Goal: Check status: Check status

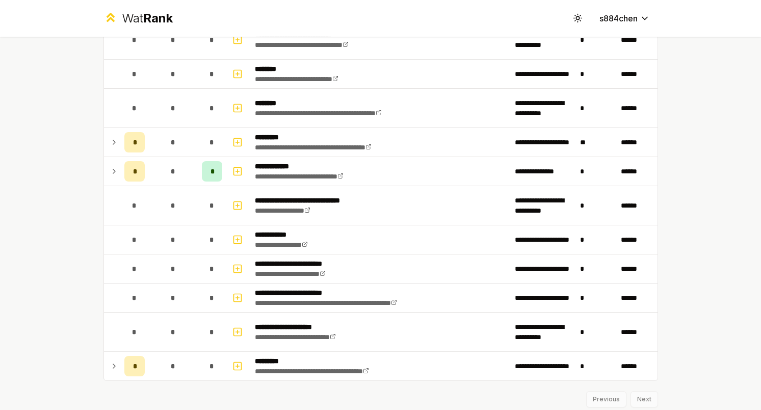
scroll to position [1608, 0]
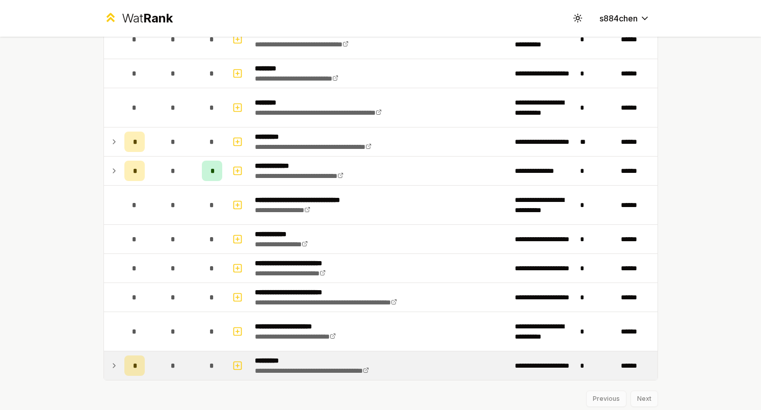
click at [163, 367] on div "*" at bounding box center [173, 365] width 20 height 20
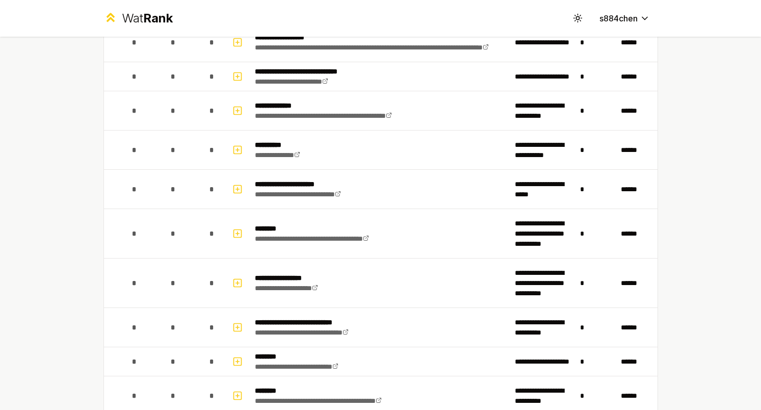
scroll to position [1390, 0]
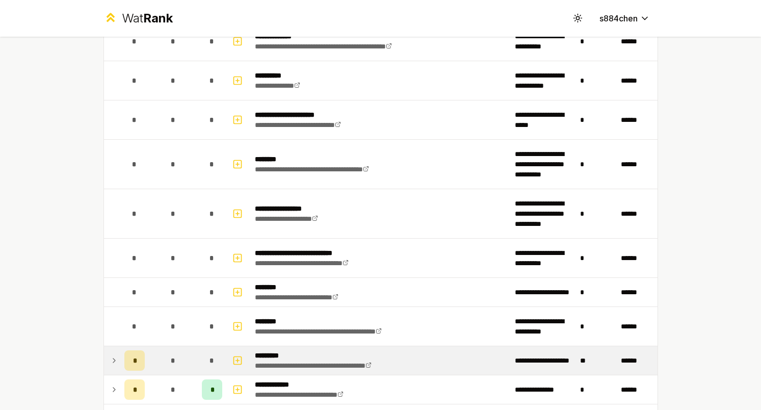
click at [176, 353] on div "*" at bounding box center [173, 360] width 20 height 20
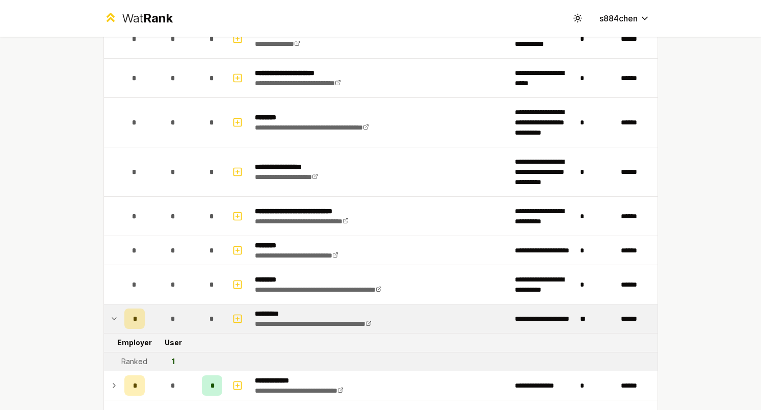
scroll to position [1447, 0]
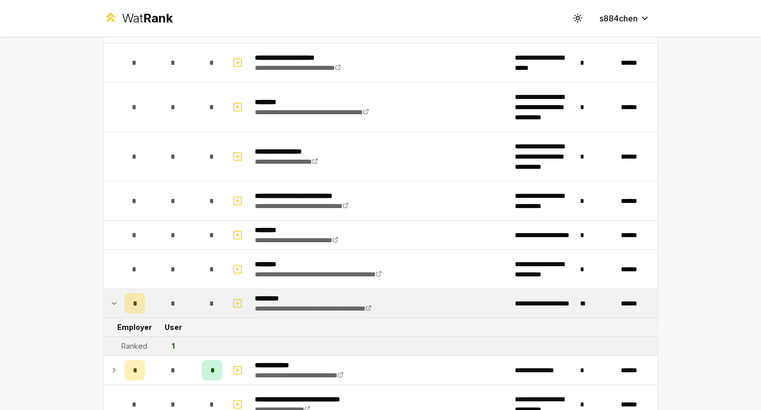
click at [174, 297] on div "*" at bounding box center [173, 303] width 20 height 20
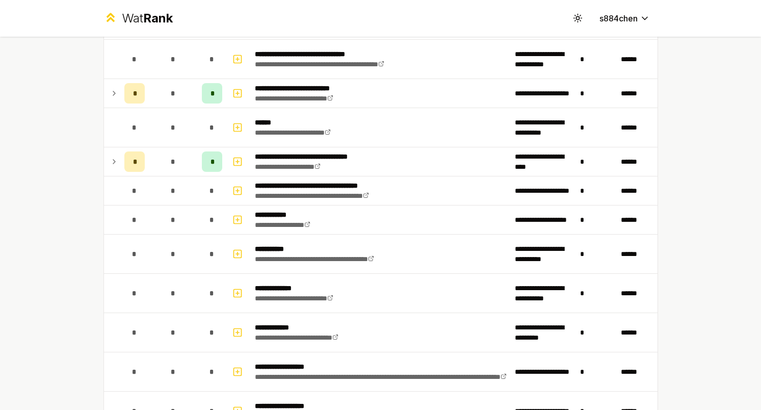
scroll to position [924, 0]
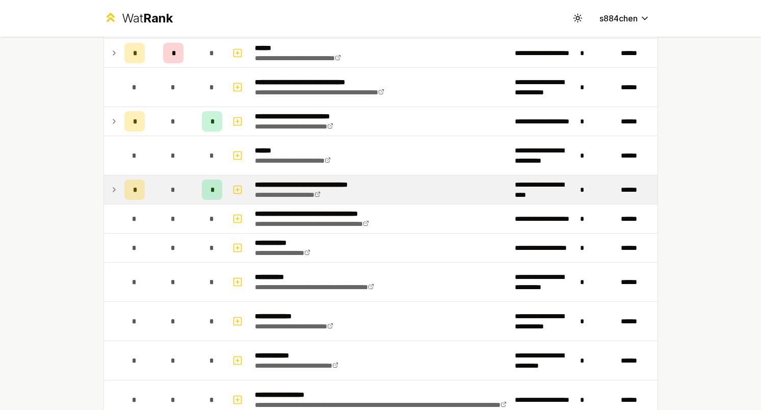
click at [169, 193] on div "*" at bounding box center [173, 190] width 20 height 20
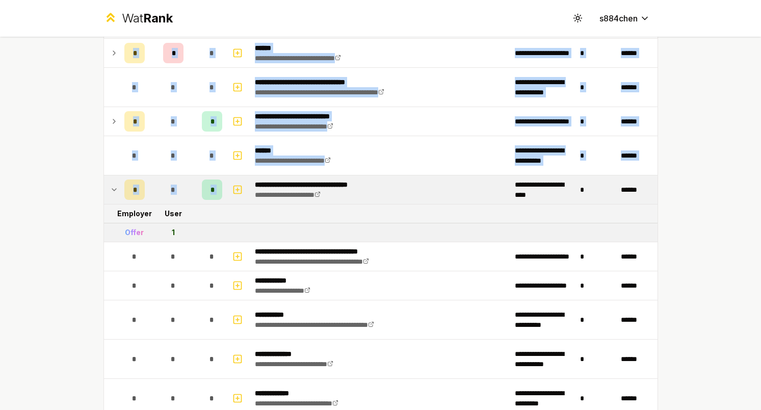
drag, startPoint x: 244, startPoint y: 192, endPoint x: 97, endPoint y: 193, distance: 147.4
click at [97, 193] on div "**********" at bounding box center [380, 126] width 587 height 2027
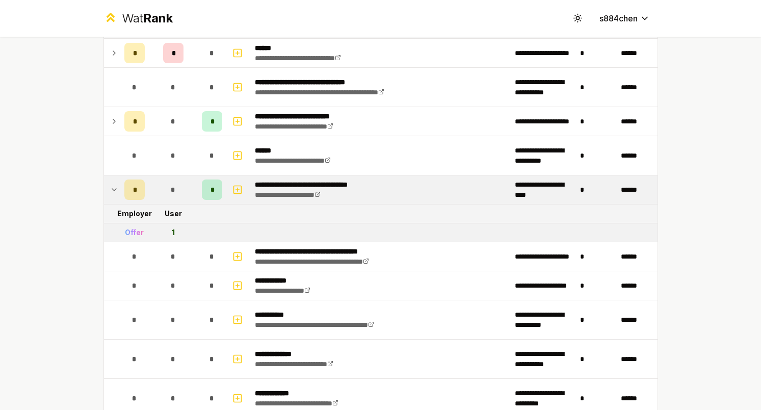
click at [68, 199] on div "**********" at bounding box center [380, 205] width 761 height 410
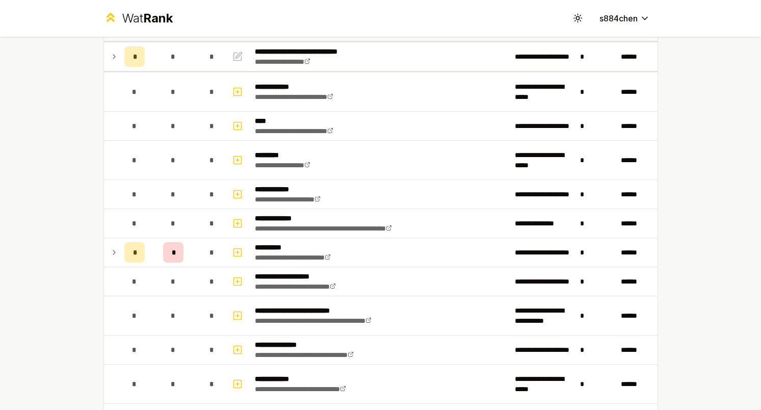
scroll to position [0, 0]
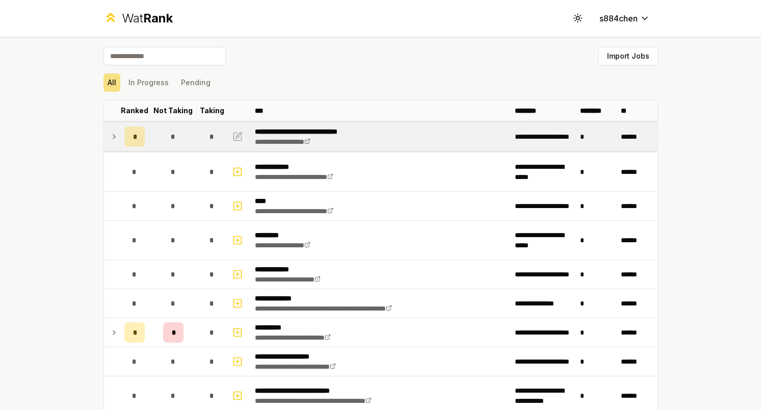
click at [120, 132] on td "*" at bounding box center [134, 136] width 29 height 29
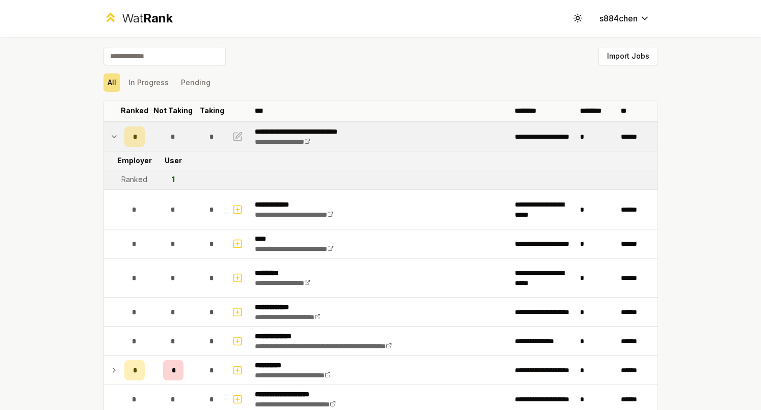
click at [116, 134] on icon at bounding box center [114, 137] width 8 height 12
